Goal: Transaction & Acquisition: Purchase product/service

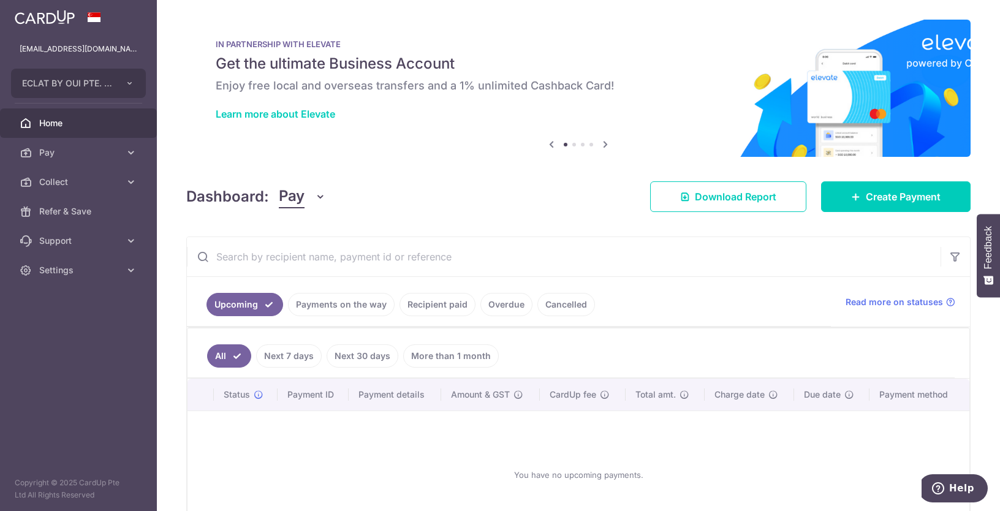
click at [878, 197] on span "Create Payment" at bounding box center [902, 196] width 75 height 15
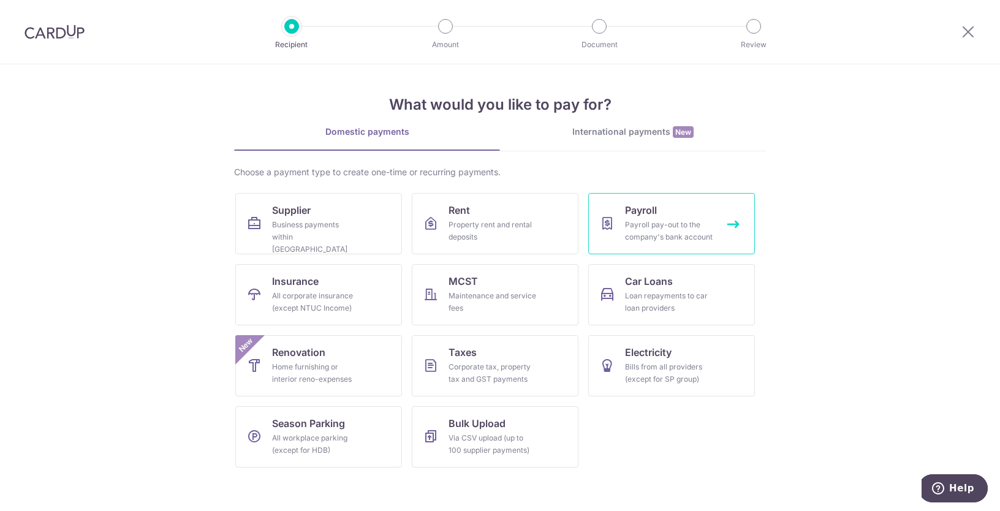
click at [637, 224] on div "Payroll pay-out to the company's bank account" at bounding box center [669, 231] width 88 height 24
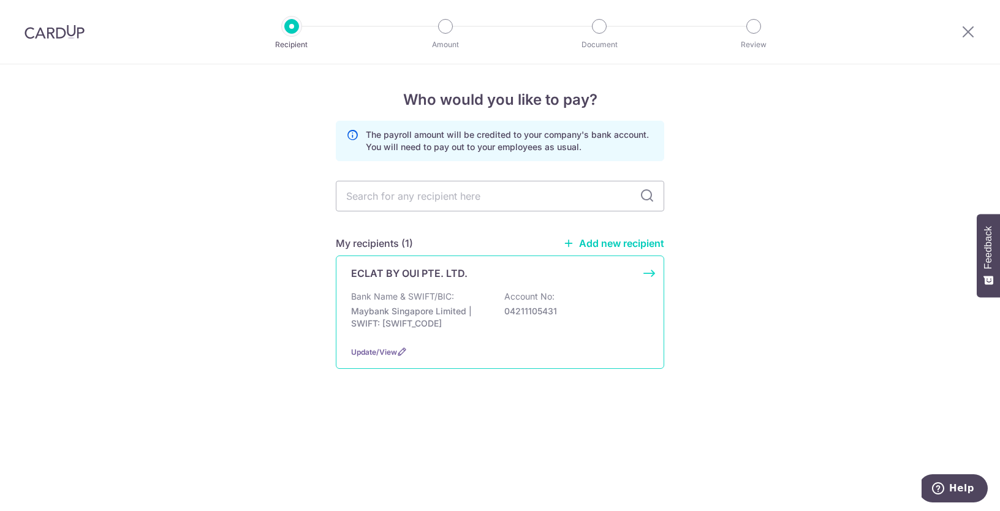
click at [565, 322] on div "Bank Name & SWIFT/BIC: Maybank Singapore Limited | SWIFT: MBBESGS2XXX Account N…" at bounding box center [500, 312] width 298 height 45
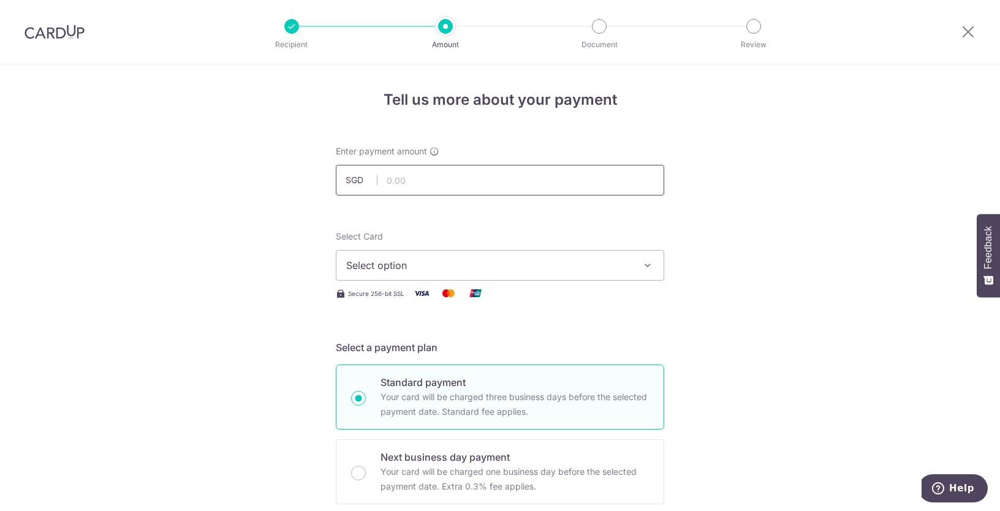
click at [425, 185] on input "text" at bounding box center [500, 180] width 328 height 31
click at [393, 183] on input "26154.07" at bounding box center [500, 180] width 328 height 31
click at [389, 182] on input "26154.07" at bounding box center [500, 180] width 328 height 31
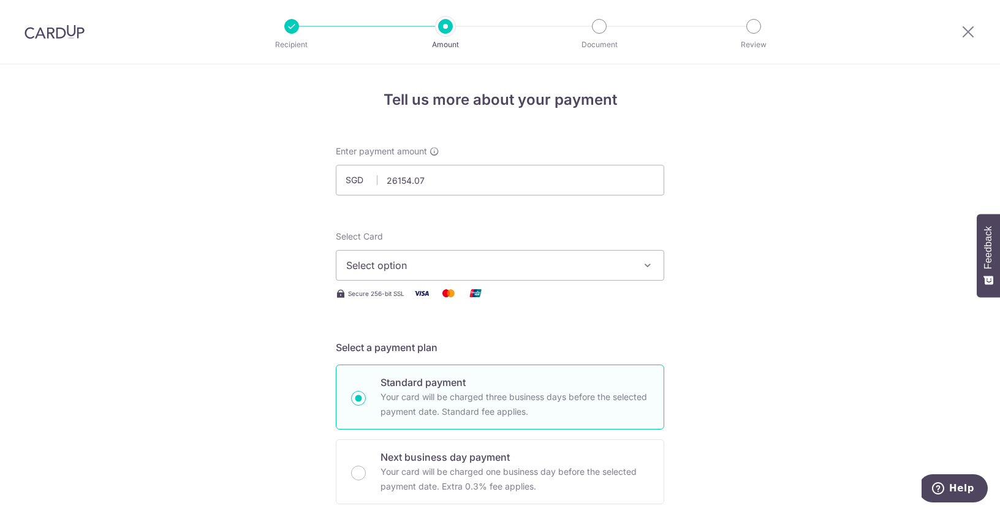
type input "26,154.07"
drag, startPoint x: 439, startPoint y: 259, endPoint x: 437, endPoint y: 266, distance: 7.6
click at [438, 259] on span "Select option" at bounding box center [488, 265] width 285 height 15
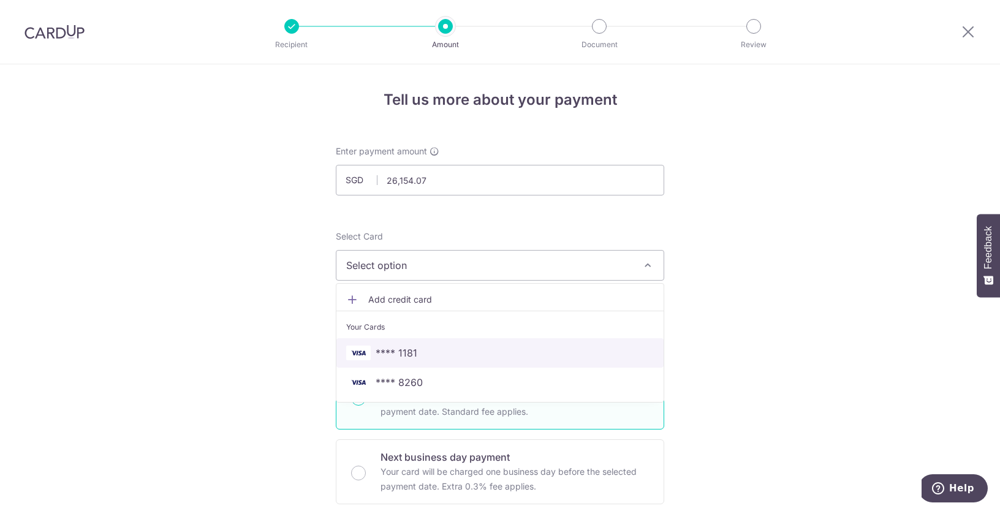
click at [433, 355] on span "**** 1181" at bounding box center [499, 352] width 307 height 15
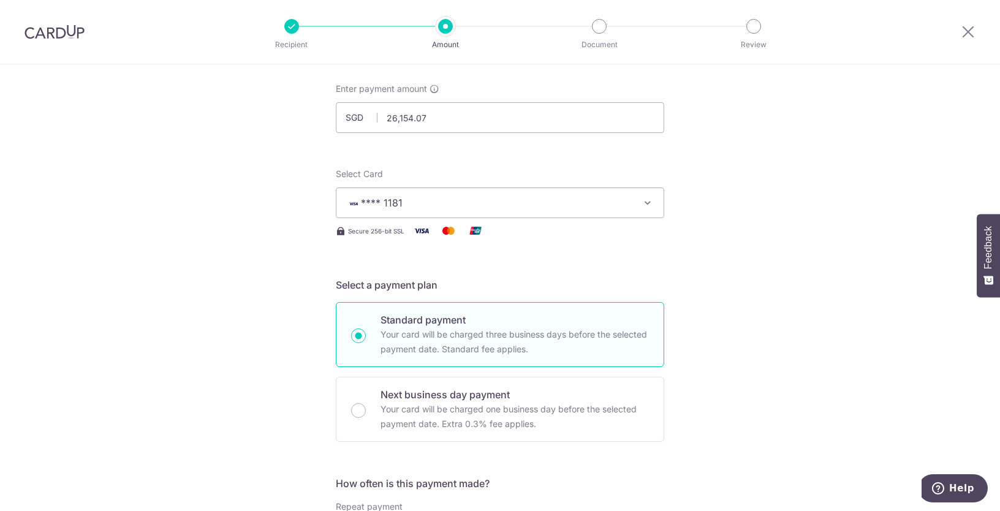
scroll to position [250, 0]
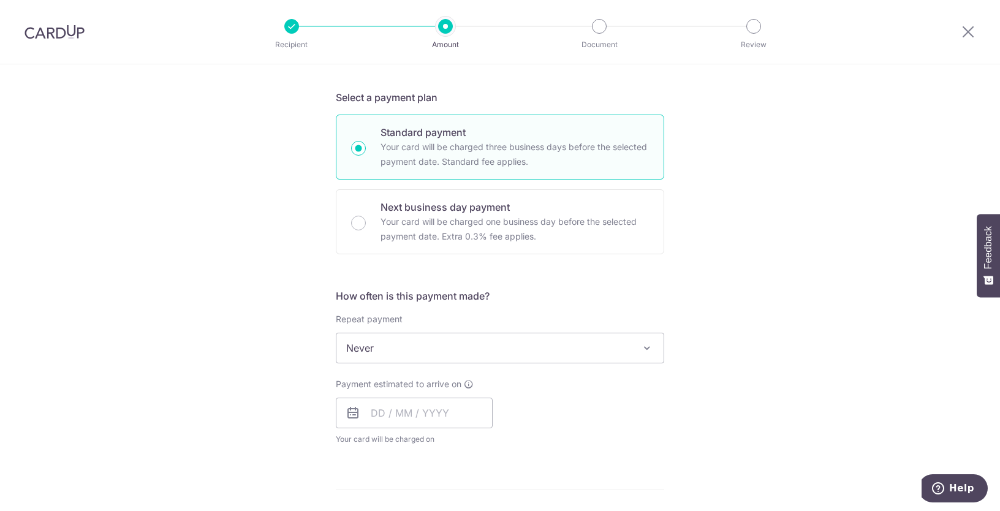
click at [435, 349] on span "Never" at bounding box center [499, 347] width 327 height 29
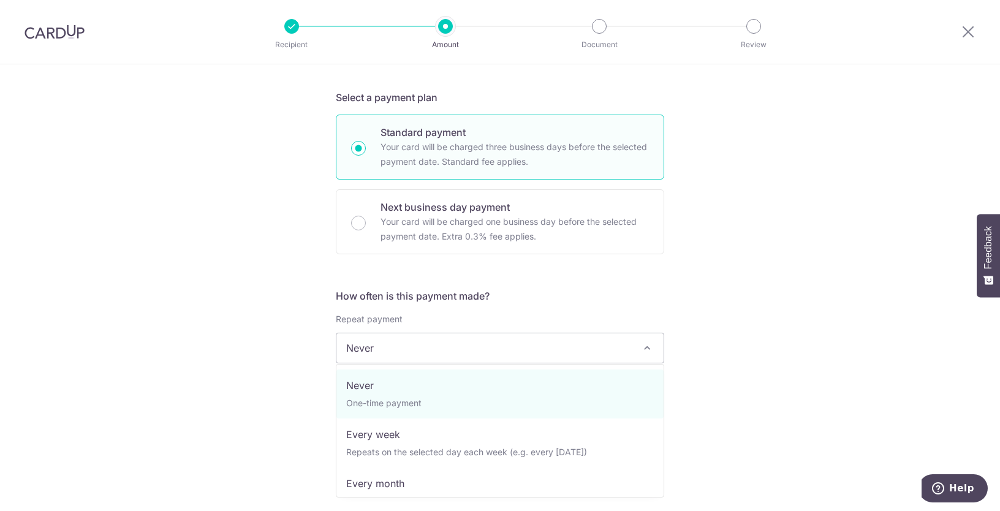
click at [434, 350] on span "Never" at bounding box center [499, 347] width 327 height 29
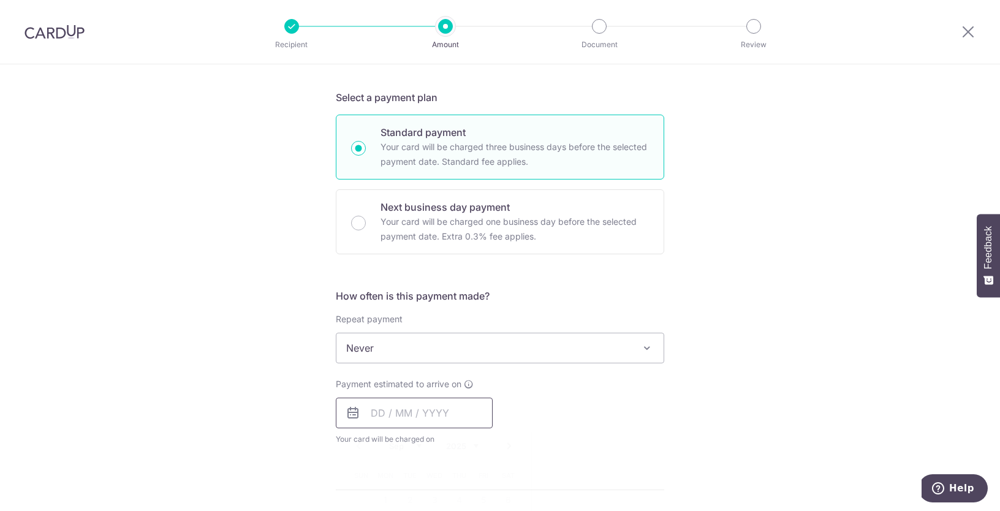
click at [411, 423] on input "text" at bounding box center [414, 413] width 157 height 31
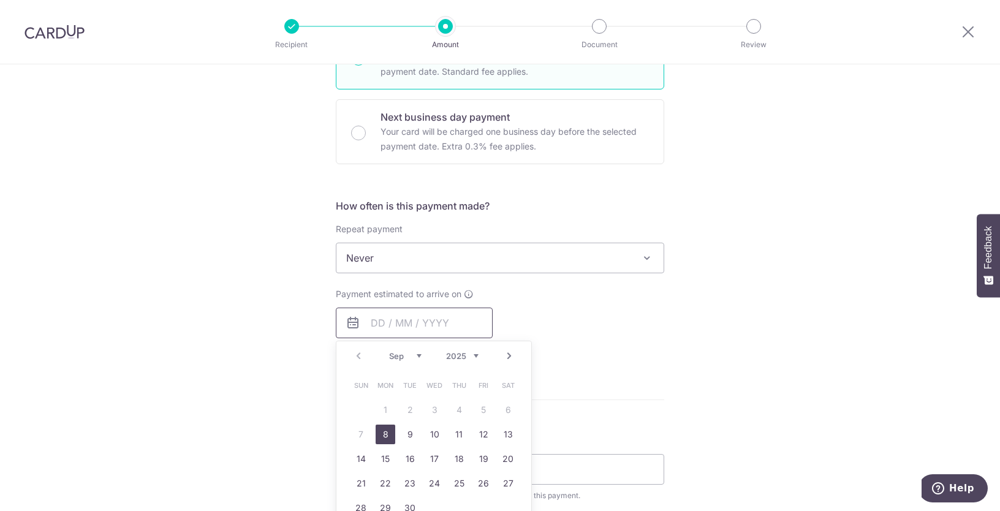
scroll to position [375, 0]
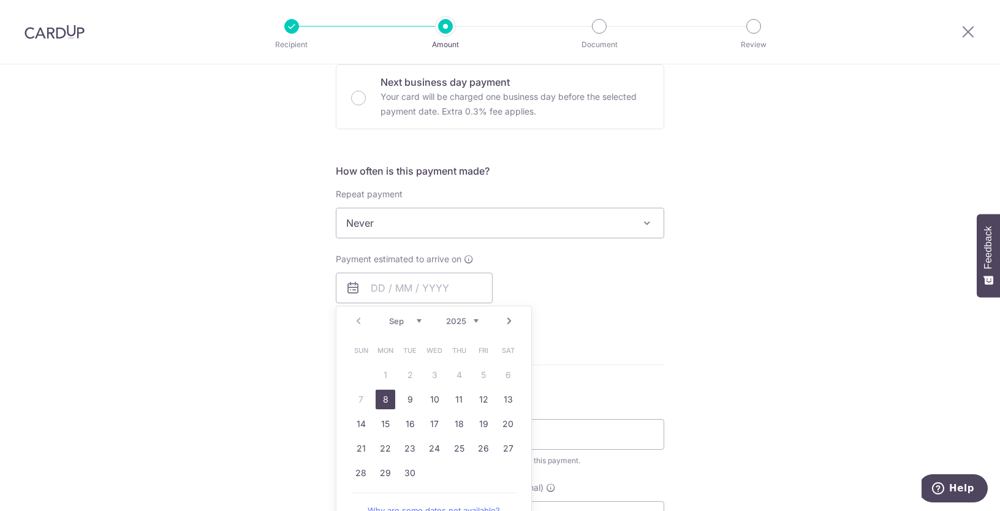
click at [393, 401] on link "8" at bounding box center [385, 400] width 20 height 20
type input "[DATE]"
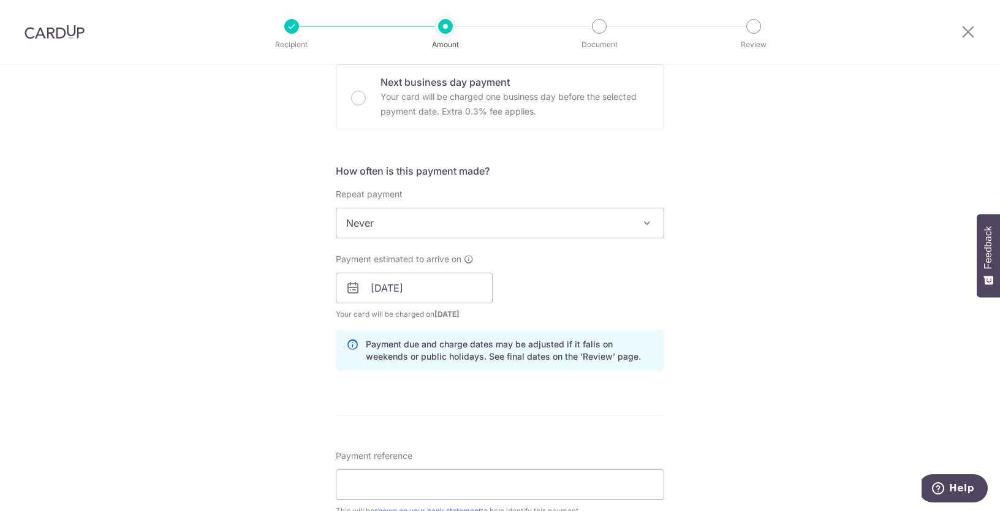
click at [301, 391] on div "Tell us more about your payment Enter payment amount SGD 26,154.07 26154.07 Sel…" at bounding box center [500, 303] width 1000 height 1228
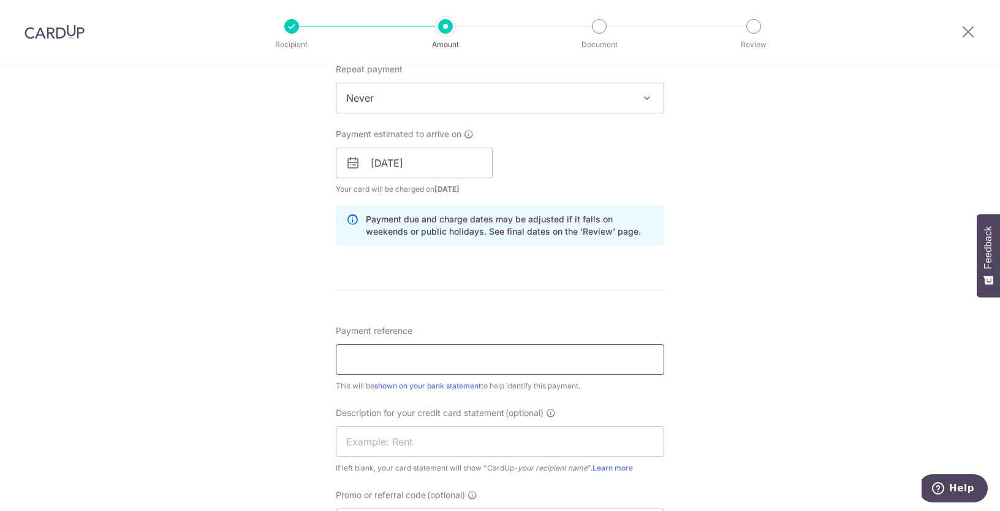
click at [394, 366] on input "Payment reference" at bounding box center [500, 359] width 328 height 31
click at [394, 365] on input "Payment reference" at bounding box center [500, 359] width 328 height 31
click at [350, 357] on input "Jul 2025 CHU Payroll" at bounding box center [500, 359] width 328 height 31
click at [402, 360] on input "Jul 2025 CHU Payroll" at bounding box center [500, 359] width 328 height 31
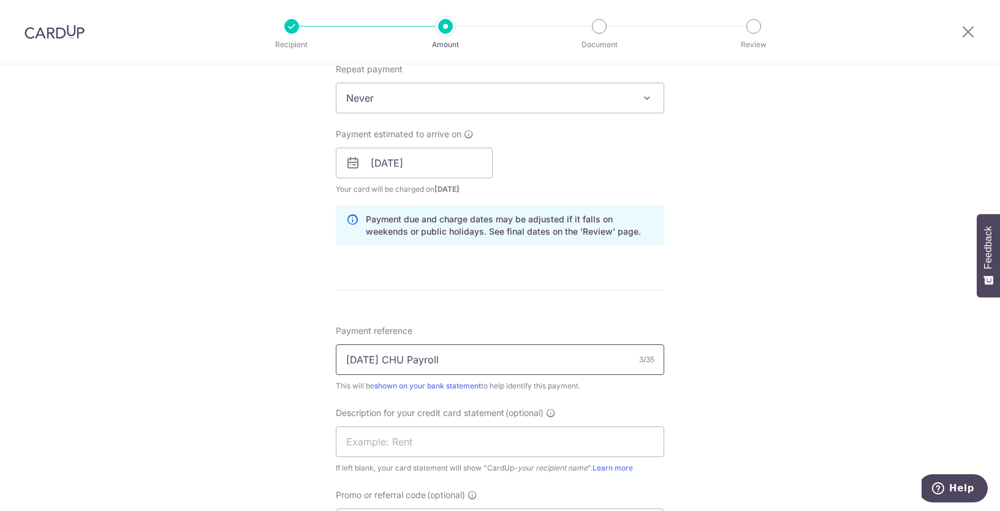
click at [402, 360] on input "Jul 2025 CHU Payroll" at bounding box center [500, 359] width 328 height 31
drag, startPoint x: 466, startPoint y: 357, endPoint x: 341, endPoint y: 361, distance: 125.0
click at [341, 361] on input "[DATE] ECLAT Payroll" at bounding box center [500, 359] width 328 height 31
type input "[DATE] ECLAT Payroll"
click at [408, 439] on input "text" at bounding box center [500, 441] width 328 height 31
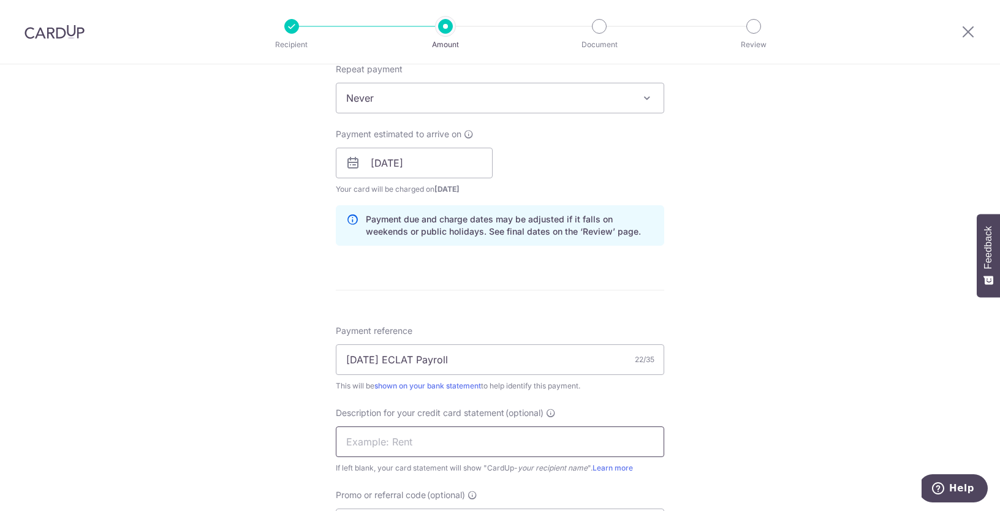
click at [408, 438] on input "text" at bounding box center [500, 441] width 328 height 31
type input "Jul 25 Payroll"
click at [266, 412] on div "Tell us more about your payment Enter payment amount SGD 26,154.07 26154.07 Sel…" at bounding box center [500, 179] width 1000 height 1228
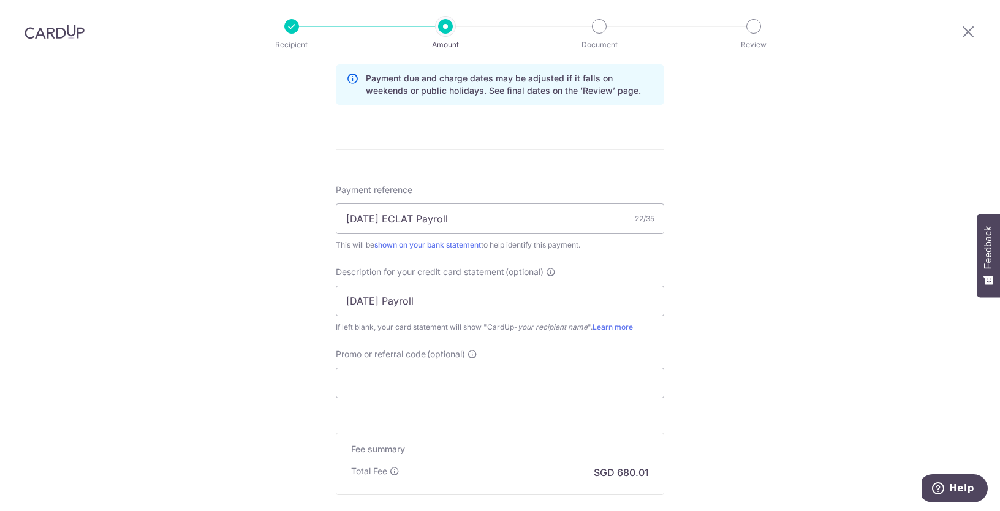
scroll to position [687, 0]
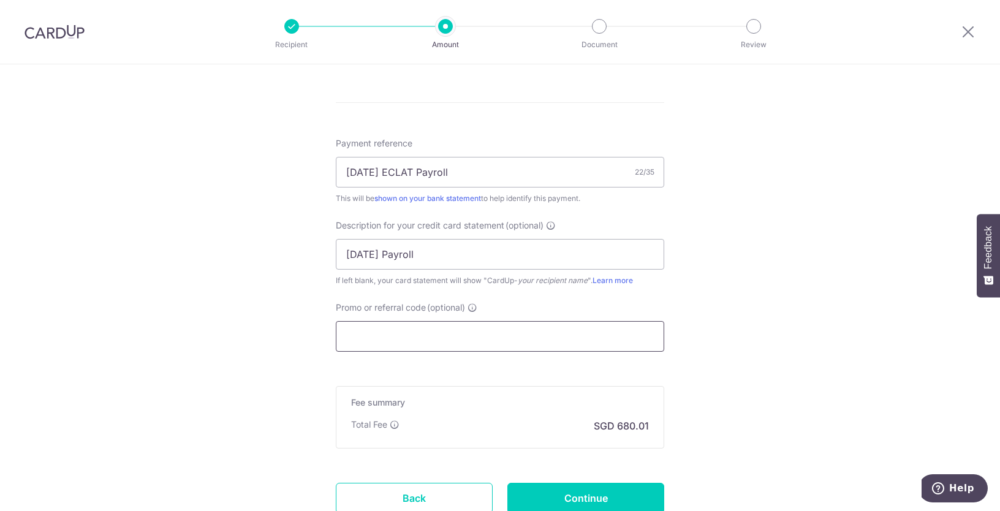
click at [407, 337] on input "Promo or referral code (optional)" at bounding box center [500, 336] width 328 height 31
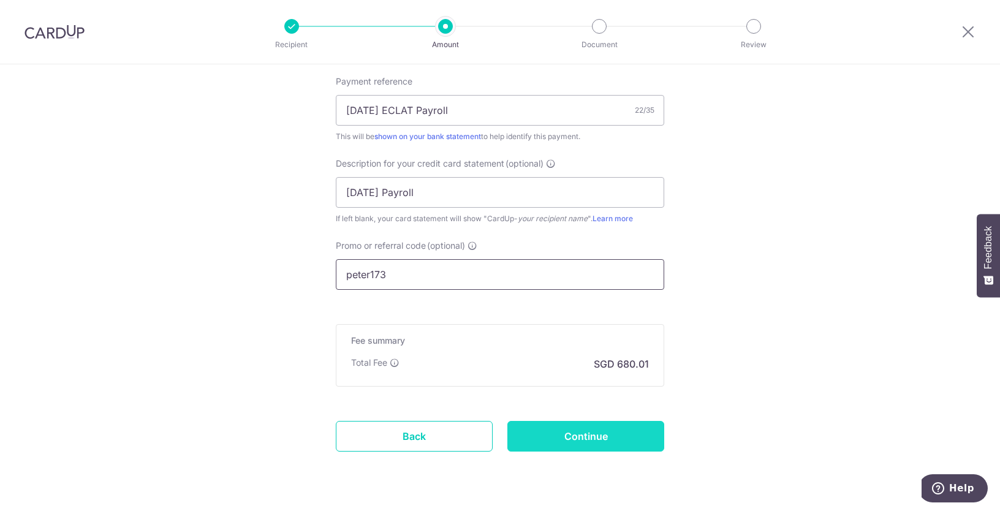
scroll to position [750, 0]
type input "peter173"
click at [574, 432] on input "Continue" at bounding box center [585, 435] width 157 height 31
type input "Create Schedule"
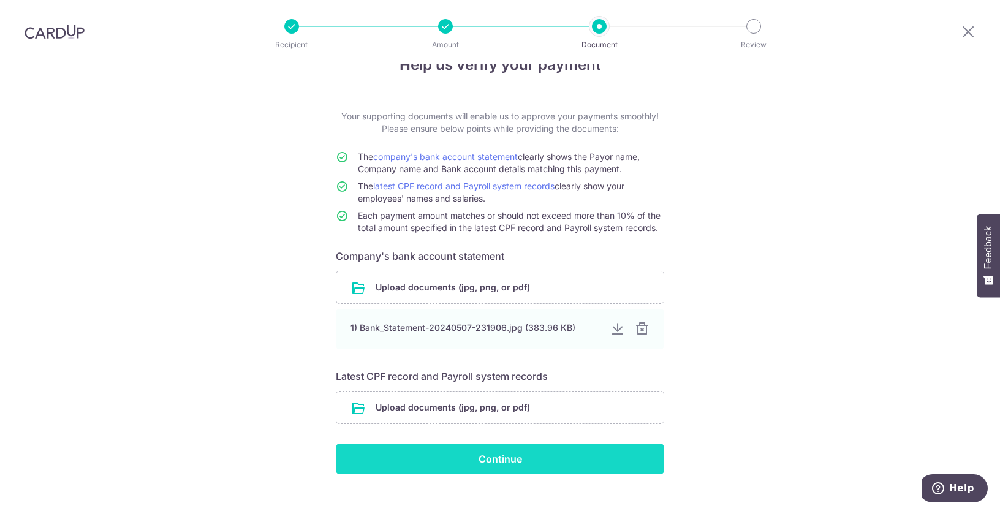
scroll to position [54, 0]
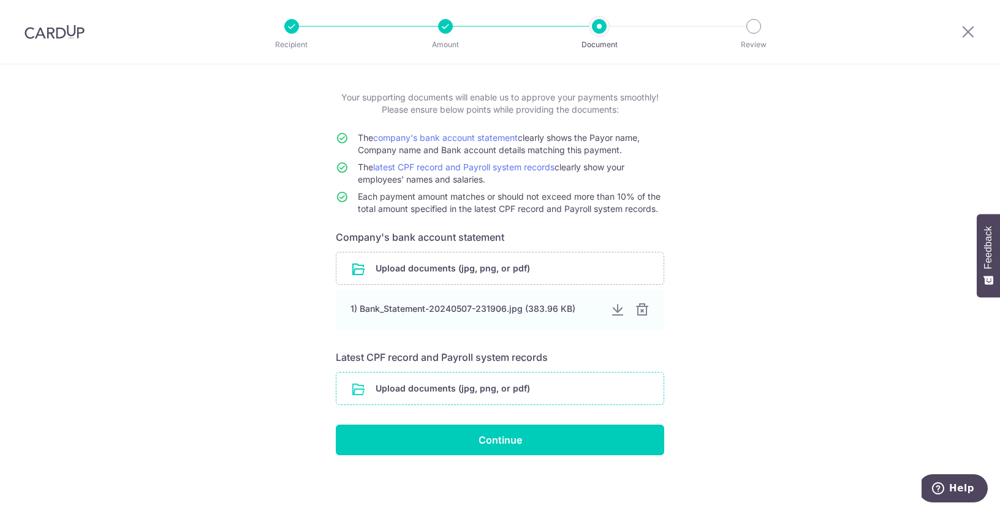
click at [432, 390] on input "file" at bounding box center [499, 388] width 327 height 32
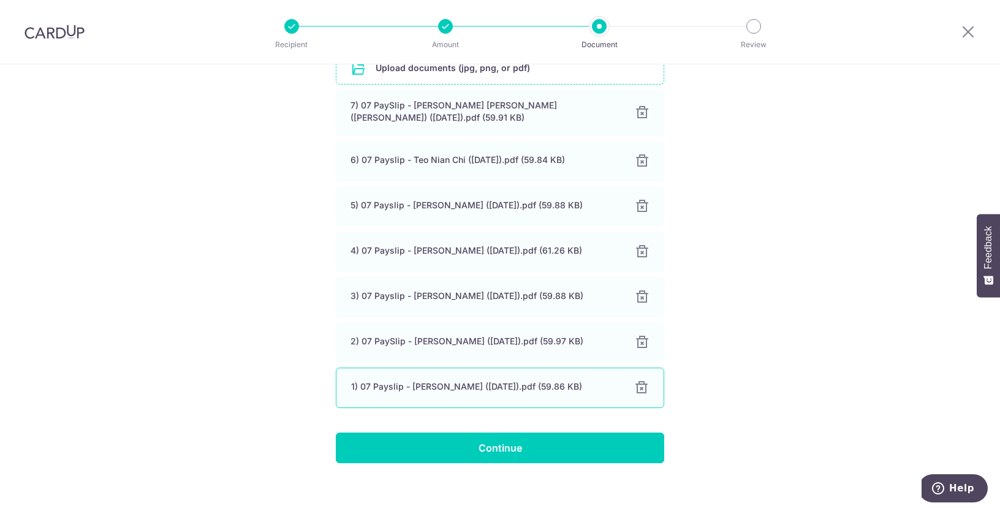
scroll to position [376, 0]
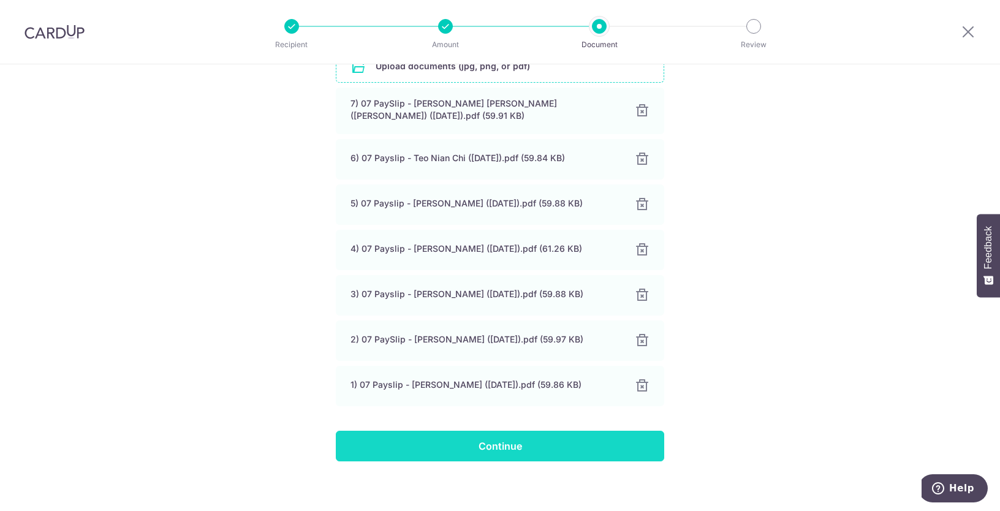
click at [499, 437] on input "Continue" at bounding box center [500, 446] width 328 height 31
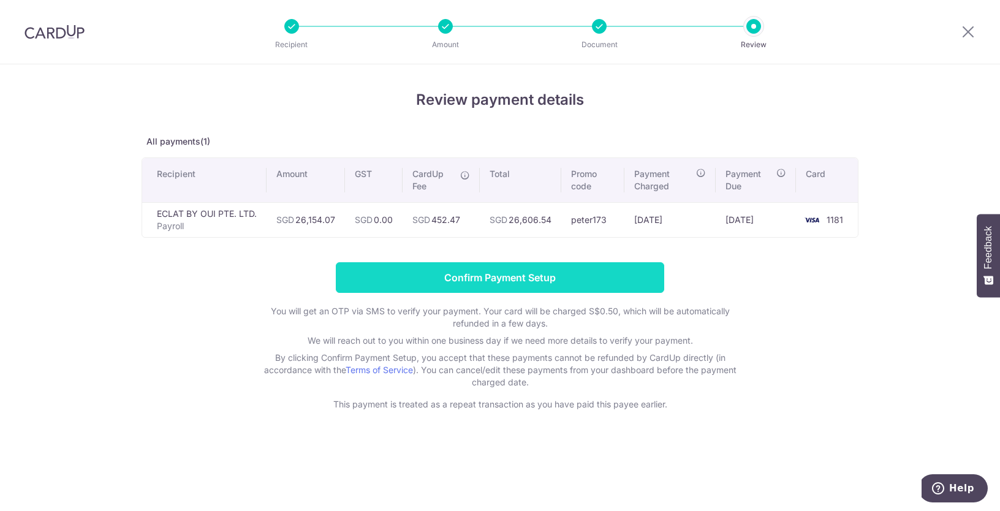
click at [484, 275] on input "Confirm Payment Setup" at bounding box center [500, 277] width 328 height 31
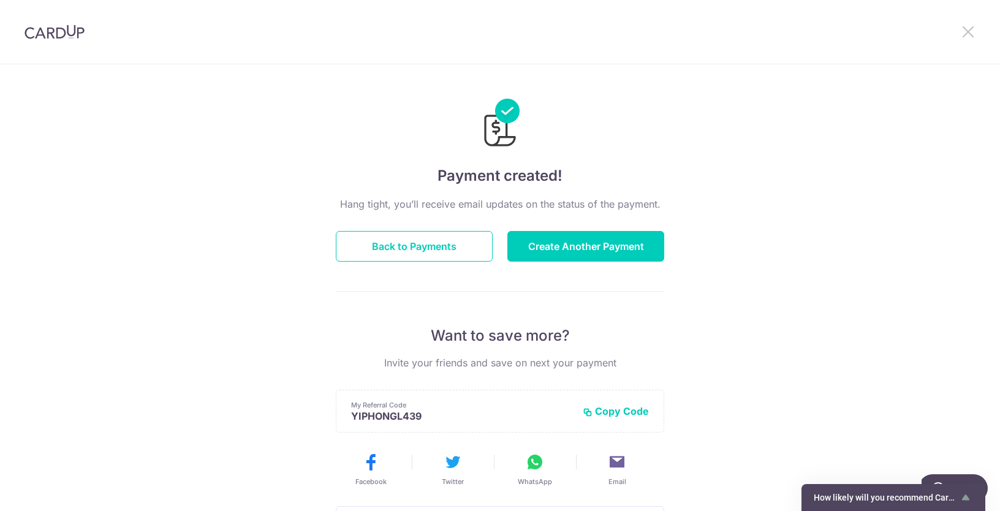
click at [970, 32] on icon at bounding box center [967, 31] width 15 height 15
